Goal: Find specific fact: Locate a discrete piece of known information

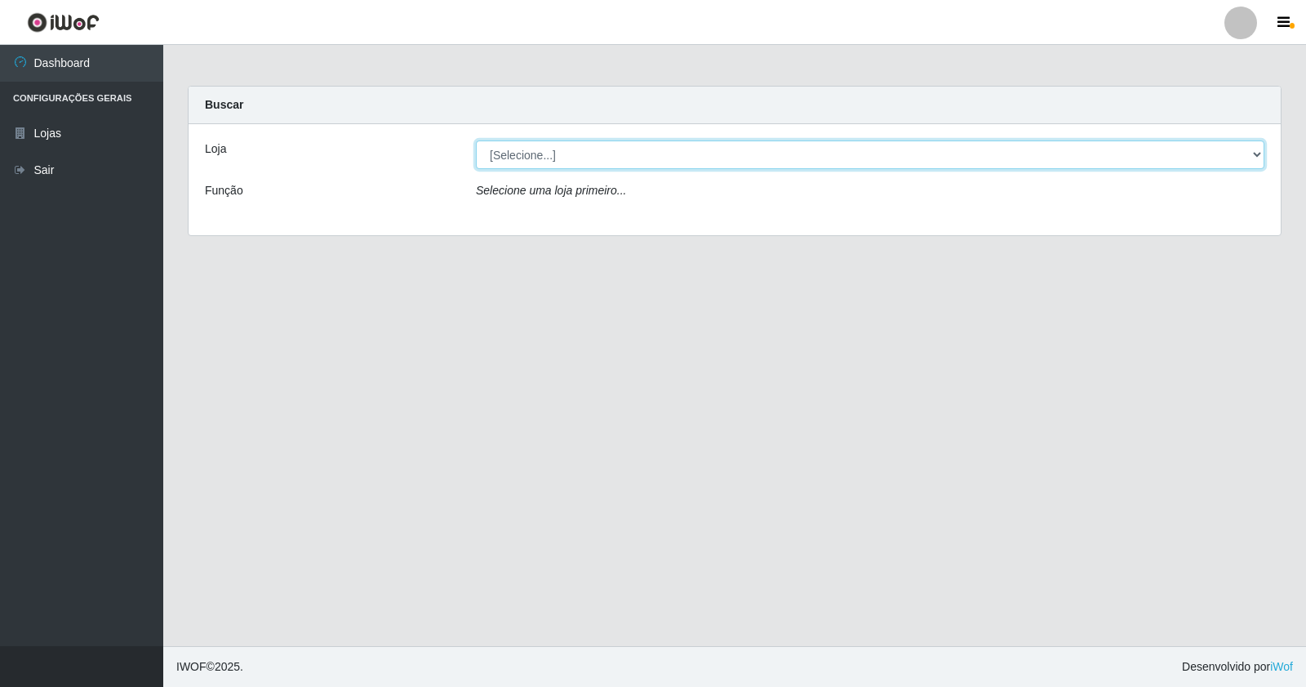
drag, startPoint x: 761, startPoint y: 155, endPoint x: 757, endPoint y: 167, distance: 12.1
click at [760, 157] on select "[Selecione...] Rede Potiguar 4 - Extremoz" at bounding box center [870, 154] width 789 height 29
select select "78"
click at [476, 140] on select "[Selecione...] Rede Potiguar 4 - Extremoz" at bounding box center [870, 154] width 789 height 29
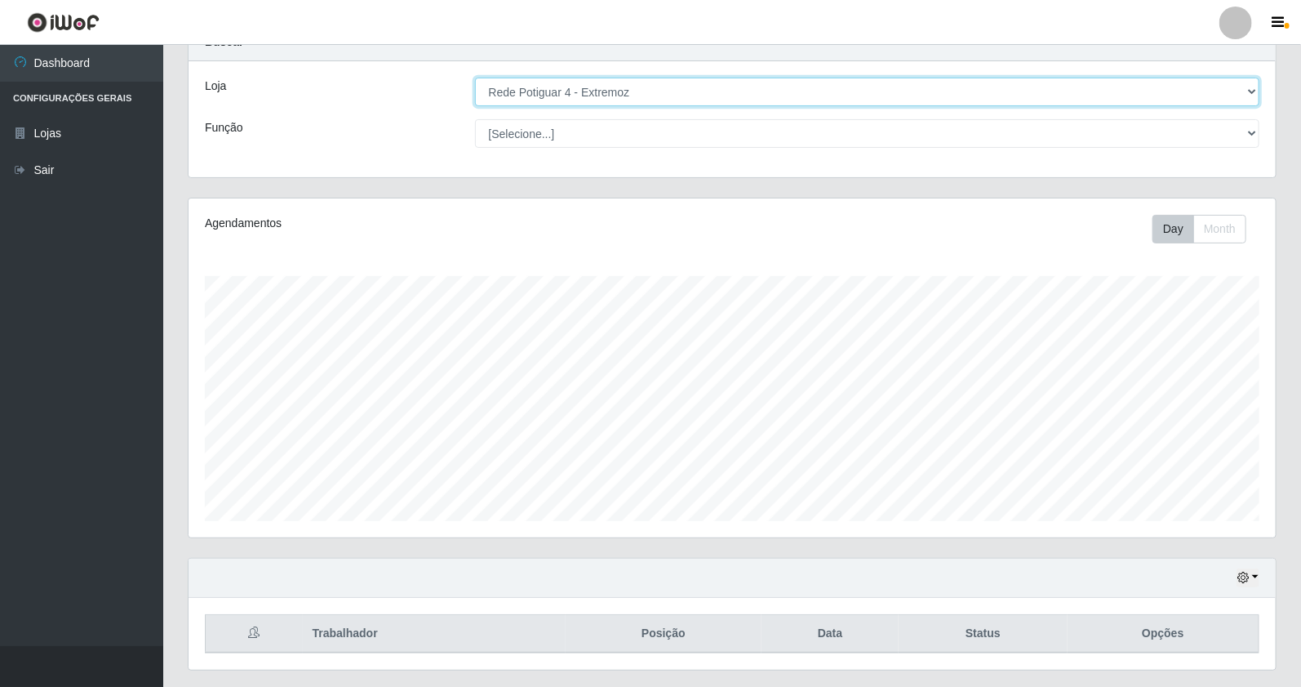
scroll to position [107, 0]
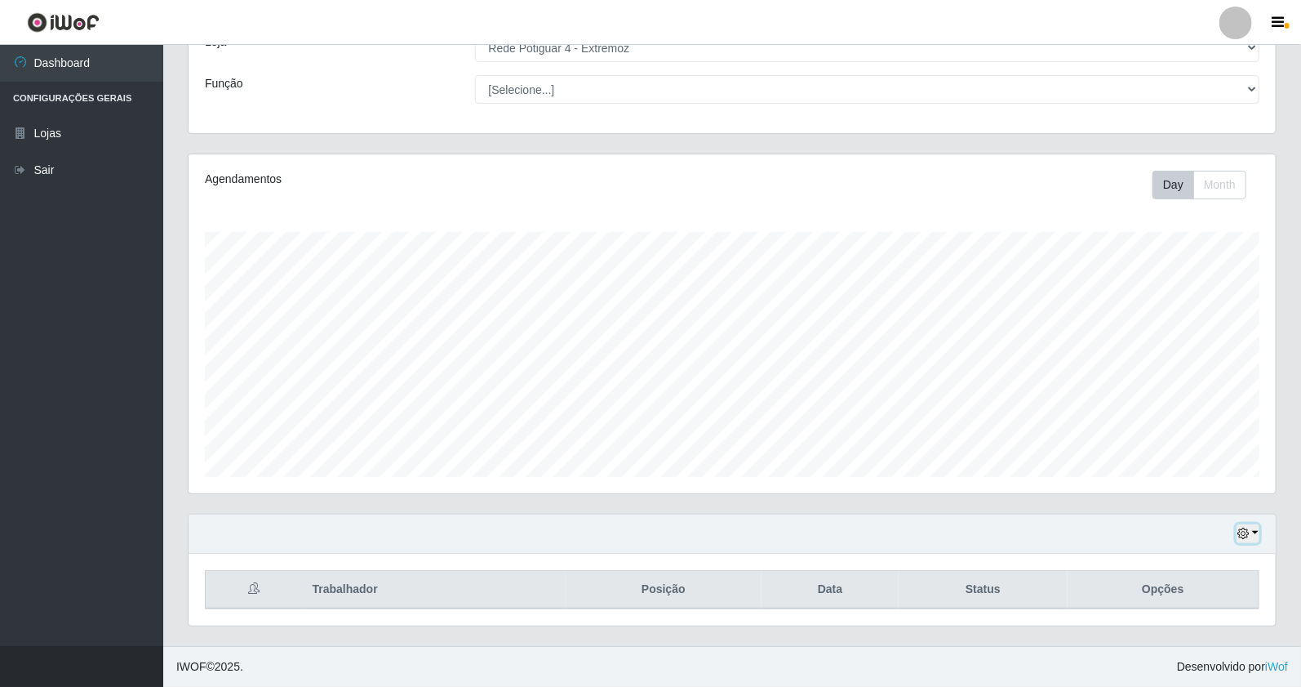
click at [1239, 532] on icon "button" at bounding box center [1243, 532] width 11 height 11
click at [1217, 475] on button "1 Semana" at bounding box center [1193, 472] width 129 height 34
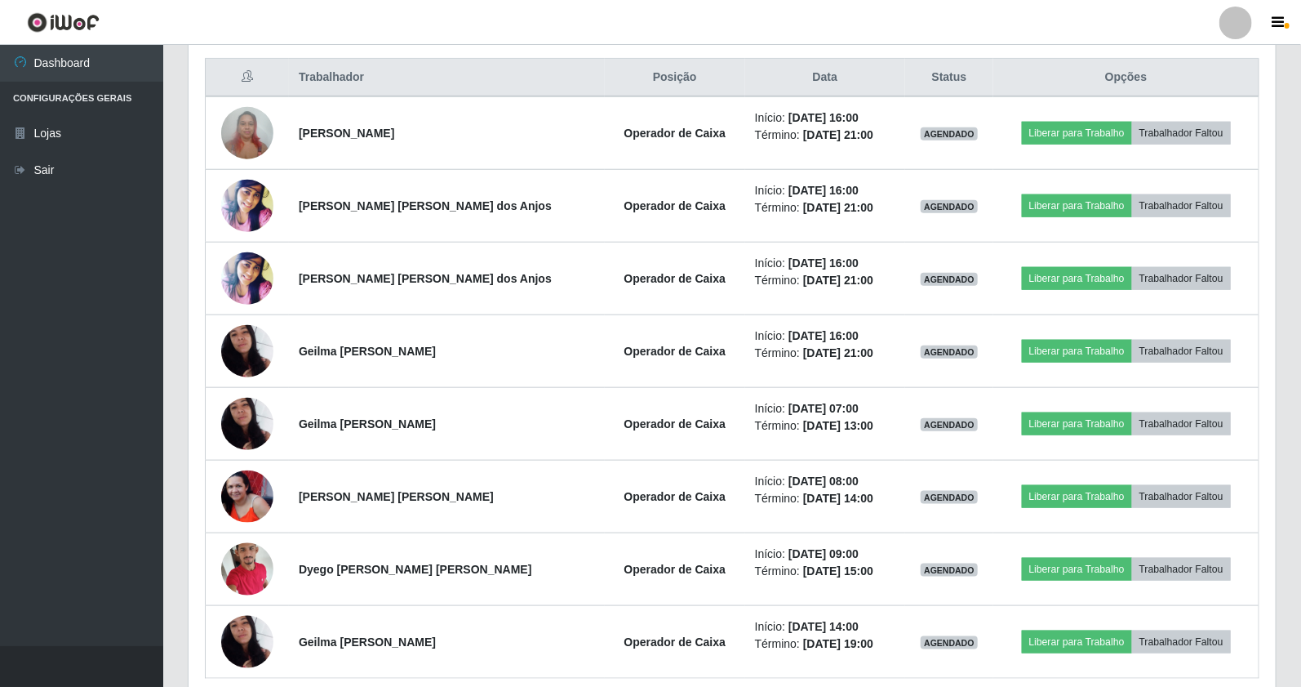
scroll to position [689, 0]
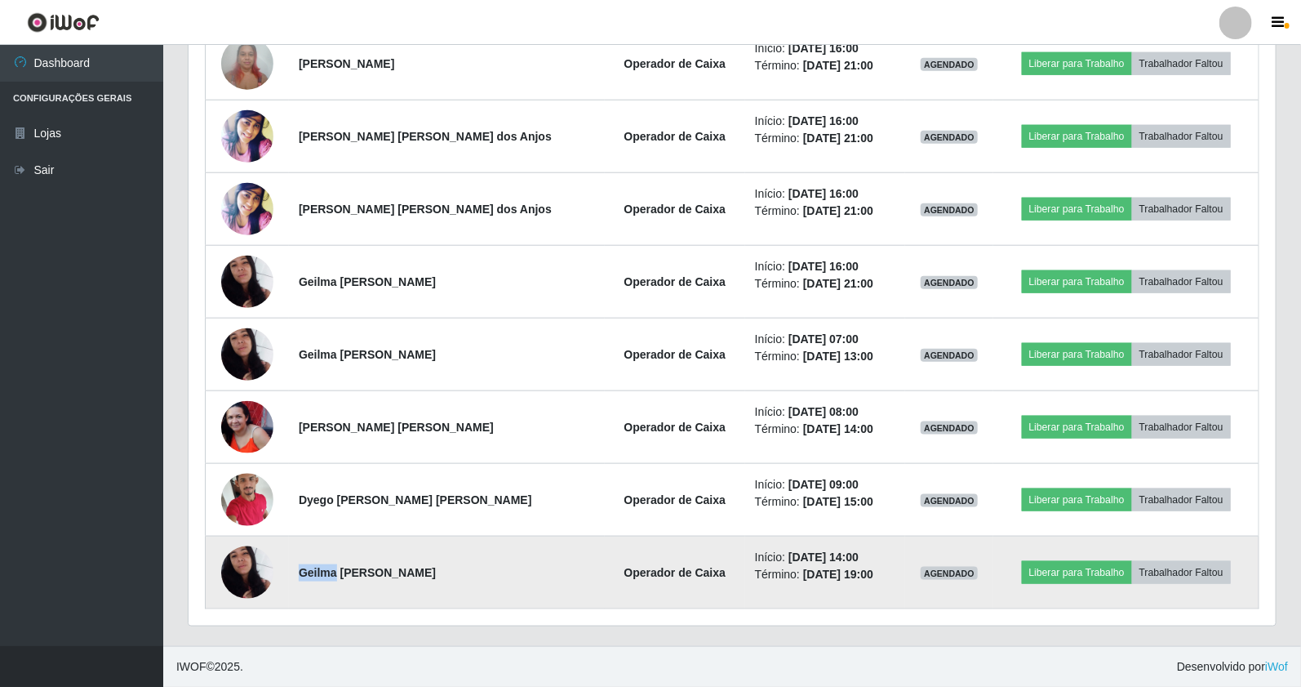
drag, startPoint x: 340, startPoint y: 573, endPoint x: 300, endPoint y: 575, distance: 39.2
click at [300, 575] on td "Geilma [PERSON_NAME]" at bounding box center [447, 572] width 316 height 73
copy strong "Geilma"
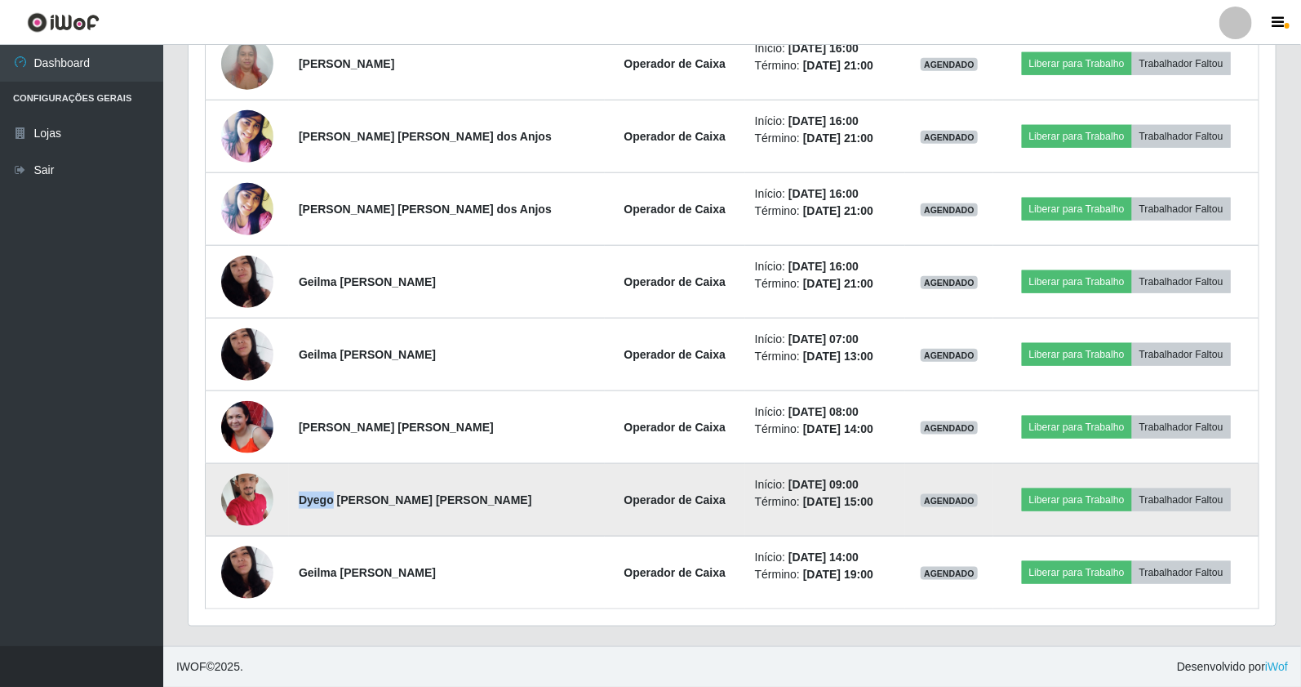
drag, startPoint x: 330, startPoint y: 500, endPoint x: 305, endPoint y: 499, distance: 24.5
click at [305, 499] on strong "Dyego [PERSON_NAME] [PERSON_NAME]" at bounding box center [415, 499] width 233 height 13
copy strong "Dyego"
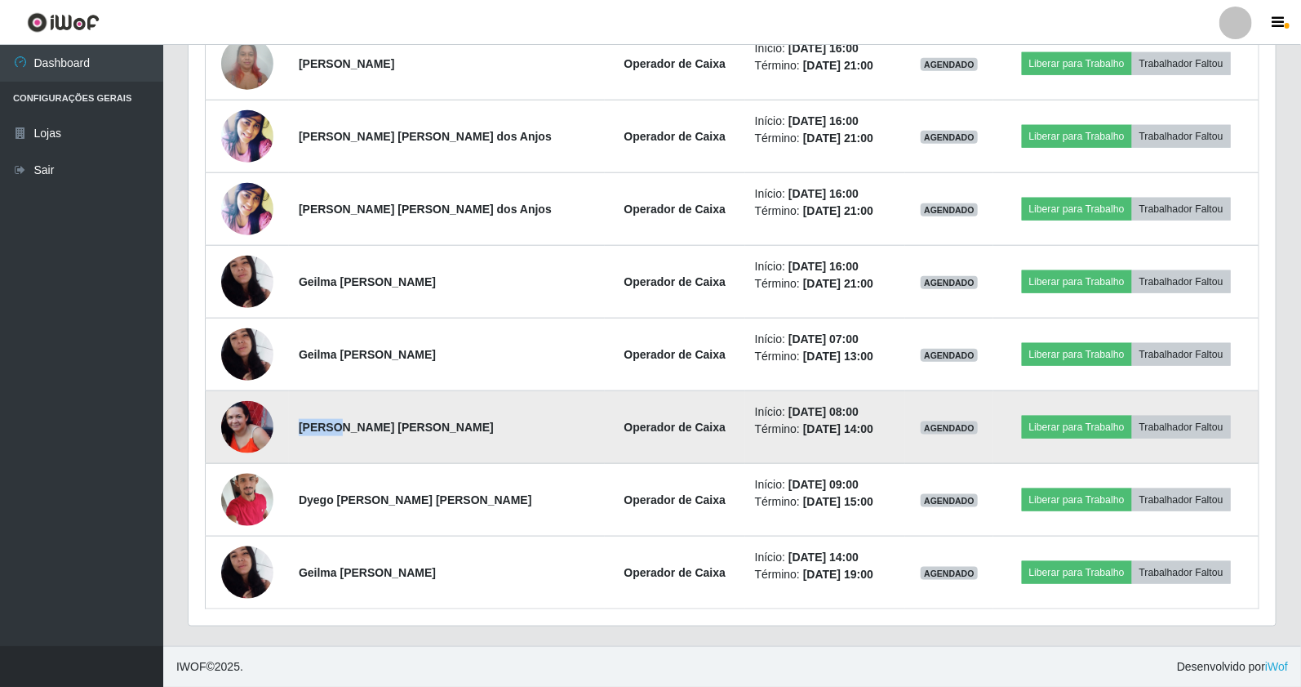
drag, startPoint x: 341, startPoint y: 429, endPoint x: 305, endPoint y: 430, distance: 36.0
click at [305, 430] on strong "[PERSON_NAME] [PERSON_NAME]" at bounding box center [396, 426] width 195 height 13
copy strong "Joelma"
